Goal: Task Accomplishment & Management: Complete application form

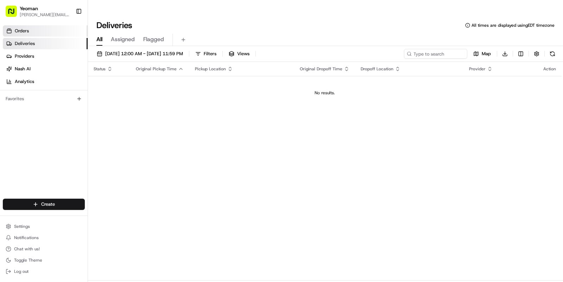
click at [38, 31] on link "Orders" at bounding box center [45, 30] width 85 height 11
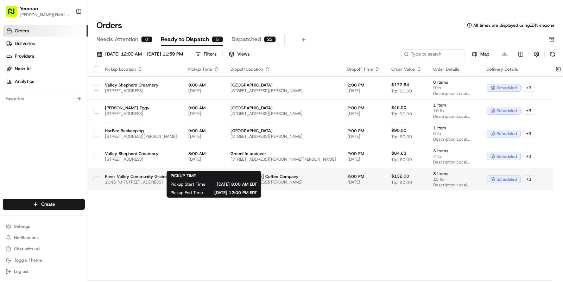
click at [217, 174] on span "8:00 AM" at bounding box center [203, 177] width 31 height 6
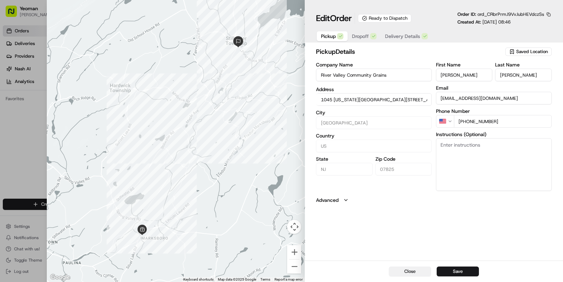
click at [410, 273] on button "Close" at bounding box center [410, 272] width 42 height 10
type input "+1"
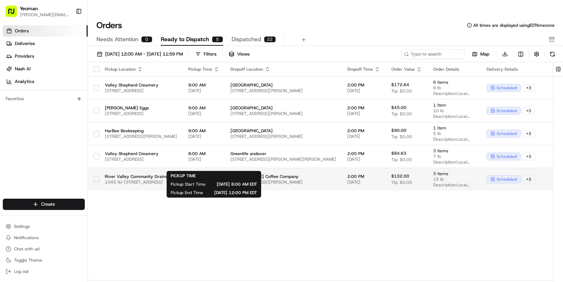
click at [215, 174] on span "8:00 AM" at bounding box center [203, 177] width 31 height 6
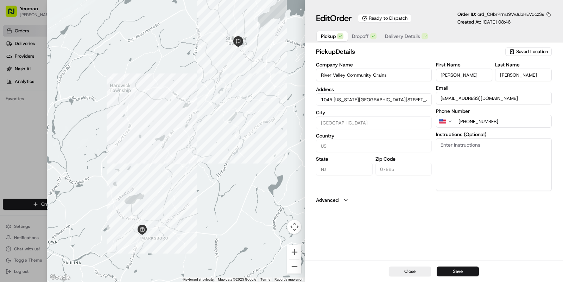
click at [364, 34] on span "Dropoff" at bounding box center [361, 36] width 17 height 7
click at [410, 36] on span "Delivery Details" at bounding box center [403, 36] width 35 height 7
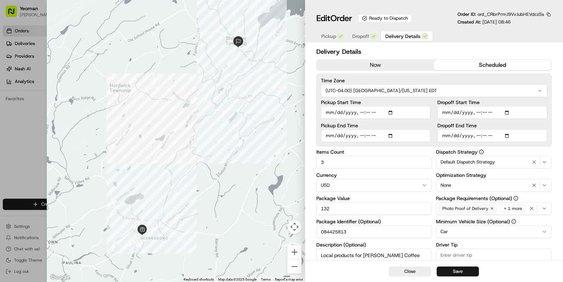
click at [394, 113] on input "Pickup Start Time" at bounding box center [376, 112] width 110 height 13
click at [390, 102] on label "Pickup Start Time" at bounding box center [376, 102] width 110 height 5
click at [390, 106] on input "Pickup Start Time" at bounding box center [376, 112] width 110 height 13
click at [393, 113] on input "Pickup Start Time" at bounding box center [376, 112] width 110 height 13
type input "[DATE]T08:00"
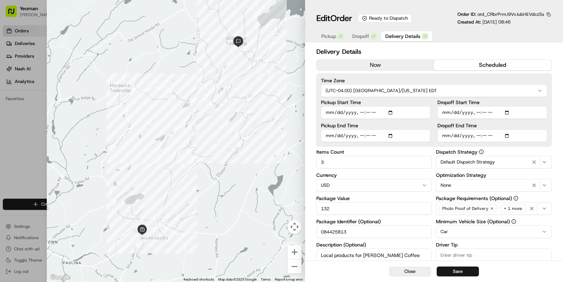
click at [407, 114] on input "Pickup Start Time" at bounding box center [376, 112] width 110 height 13
click at [391, 138] on input "Pickup End Time" at bounding box center [376, 136] width 110 height 13
click at [406, 130] on input "Pickup End Time" at bounding box center [376, 136] width 110 height 13
click at [359, 135] on input "Pickup End Time" at bounding box center [376, 136] width 110 height 13
click at [392, 135] on input "Pickup End Time" at bounding box center [376, 136] width 110 height 13
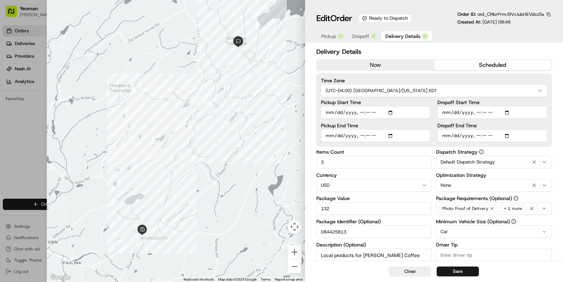
type input "[DATE]T17:00"
click at [409, 129] on div "Pickup End Time" at bounding box center [376, 132] width 110 height 19
click at [359, 114] on input "Pickup Start Time" at bounding box center [376, 112] width 110 height 13
click at [393, 113] on input "Pickup Start Time" at bounding box center [376, 112] width 110 height 13
type input "[DATE]T10:00"
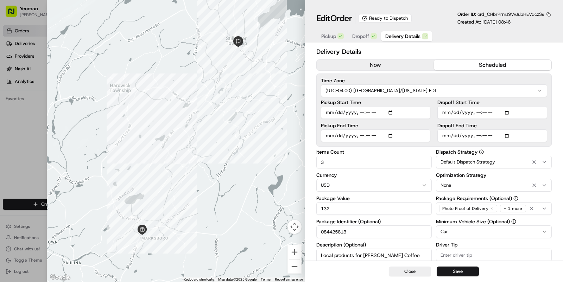
click at [411, 112] on input "Pickup Start Time" at bounding box center [376, 112] width 110 height 13
click at [508, 112] on input "Dropoff Start Time" at bounding box center [493, 112] width 110 height 13
type input "[DATE]T08:00"
click at [522, 108] on input "Dropoff Start Time" at bounding box center [493, 112] width 110 height 13
click at [506, 133] on input "Dropoff End Time" at bounding box center [493, 136] width 110 height 13
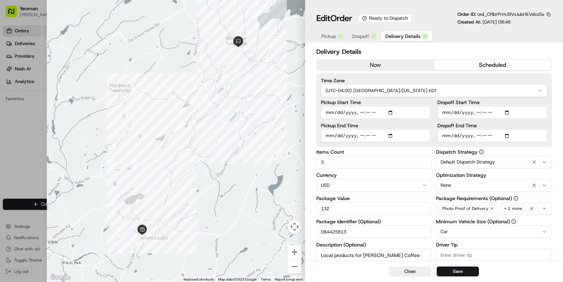
click at [510, 136] on input "Dropoff End Time" at bounding box center [493, 136] width 110 height 13
click at [515, 133] on input "Dropoff End Time" at bounding box center [493, 136] width 110 height 13
click at [476, 136] on input "Dropoff End Time" at bounding box center [493, 136] width 110 height 13
click at [506, 136] on input "Dropoff End Time" at bounding box center [493, 136] width 110 height 13
type input "[DATE]T19:00"
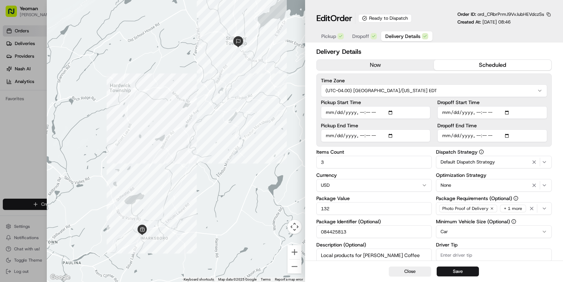
click at [526, 135] on input "Dropoff End Time" at bounding box center [493, 136] width 110 height 13
click at [460, 272] on button "Save" at bounding box center [458, 272] width 42 height 10
type input "1"
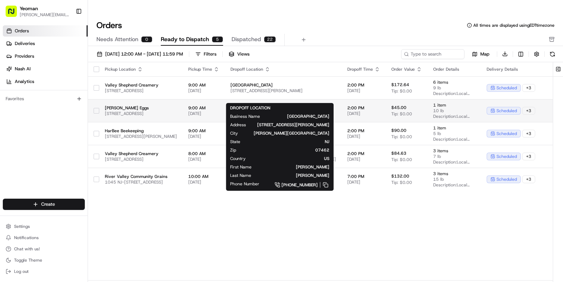
click at [312, 105] on span "[GEOGRAPHIC_DATA]" at bounding box center [284, 108] width 106 height 6
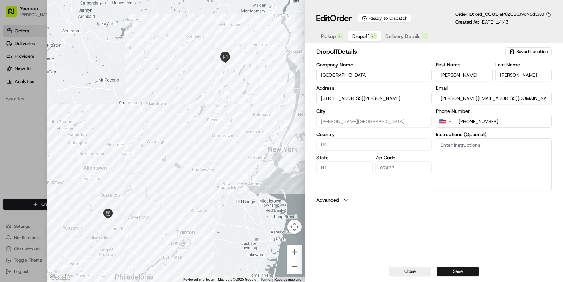
click at [364, 36] on span "Dropoff" at bounding box center [361, 36] width 17 height 7
click at [334, 35] on span "Pickup" at bounding box center [329, 36] width 15 height 7
drag, startPoint x: 406, startPoint y: 100, endPoint x: 322, endPoint y: 95, distance: 84.3
click at [322, 95] on input "[STREET_ADDRESS]" at bounding box center [375, 98] width 116 height 13
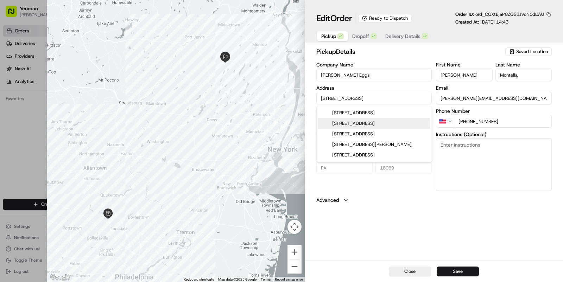
click at [346, 125] on div "[STREET_ADDRESS]" at bounding box center [374, 123] width 112 height 11
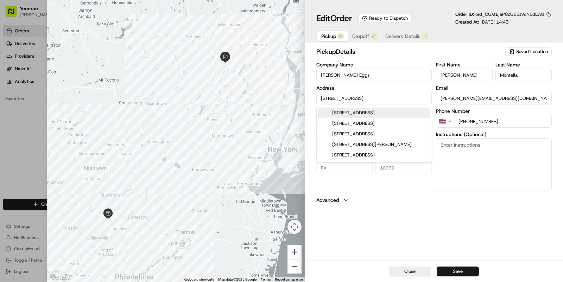
type input "[STREET_ADDRESS][PERSON_NAME]"
type input "[PERSON_NAME]"
type input "[GEOGRAPHIC_DATA]"
type input "NJ"
type input "07860"
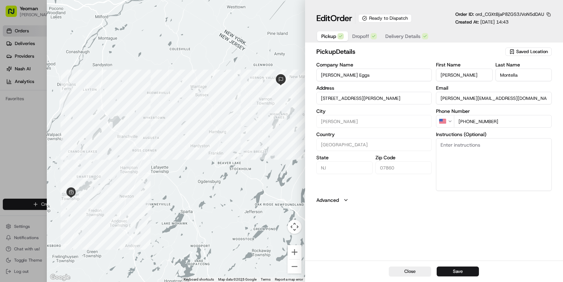
click at [397, 36] on span "Delivery Details" at bounding box center [403, 36] width 35 height 7
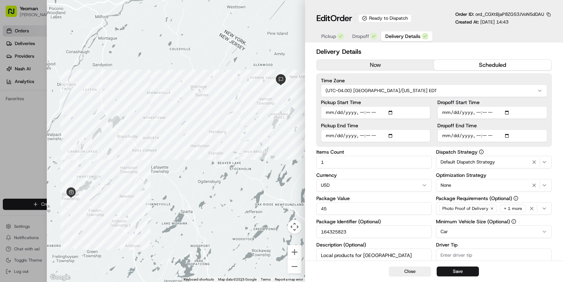
click at [361, 113] on input "Pickup Start Time" at bounding box center [376, 112] width 110 height 13
click at [391, 112] on input "Pickup Start Time" at bounding box center [376, 112] width 110 height 13
click at [411, 113] on input "Pickup Start Time" at bounding box center [376, 112] width 110 height 13
click at [477, 135] on input "Dropoff End Time" at bounding box center [493, 136] width 110 height 13
click at [457, 270] on button "Save" at bounding box center [458, 272] width 42 height 10
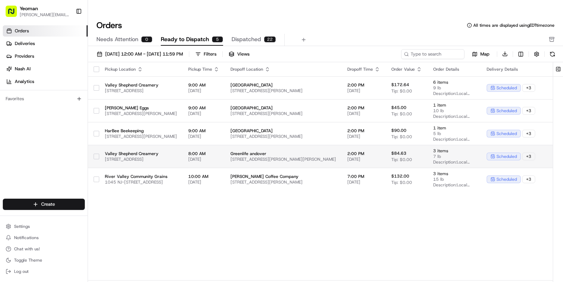
click at [291, 151] on span "Greenlife andover" at bounding box center [284, 154] width 106 height 6
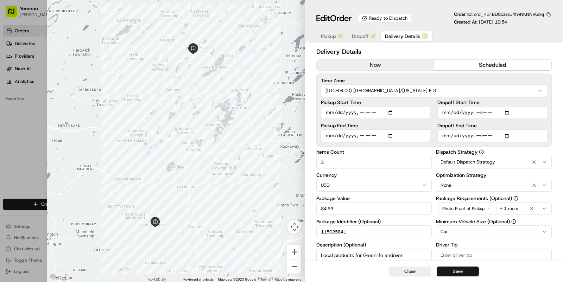
click at [477, 135] on input "Dropoff End Time" at bounding box center [493, 136] width 110 height 13
click at [508, 136] on input "Dropoff End Time" at bounding box center [493, 136] width 110 height 13
type input "[DATE]T17:00"
click at [544, 124] on label "Dropoff End Time" at bounding box center [493, 125] width 110 height 5
click at [544, 130] on input "Dropoff End Time" at bounding box center [493, 136] width 110 height 13
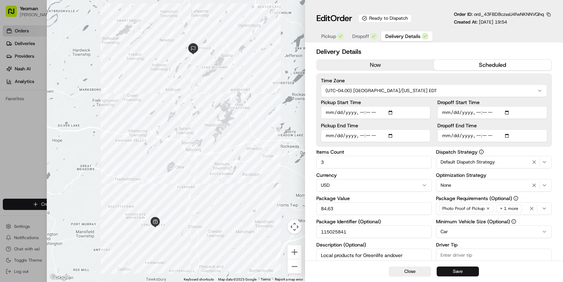
click at [469, 271] on button "Save" at bounding box center [458, 272] width 42 height 10
type input "1"
